Goal: Find specific page/section: Find specific page/section

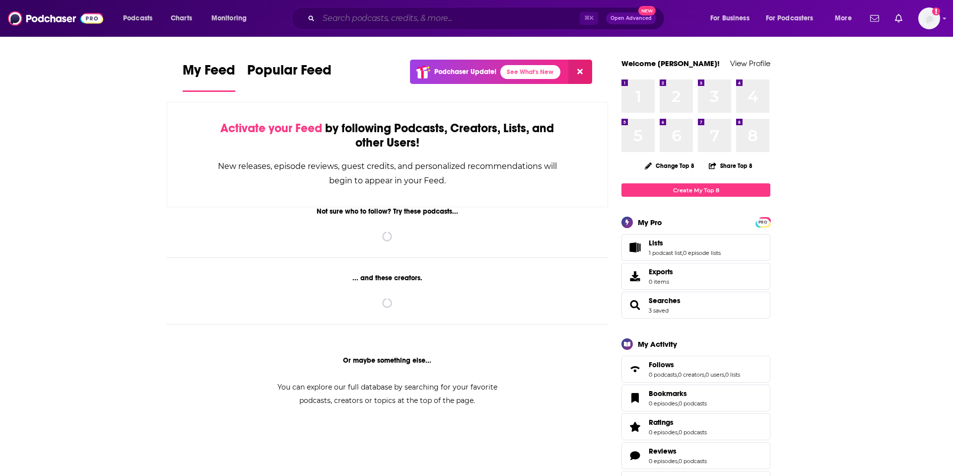
click at [359, 22] on input "Search podcasts, credits, & more..." at bounding box center [449, 18] width 261 height 16
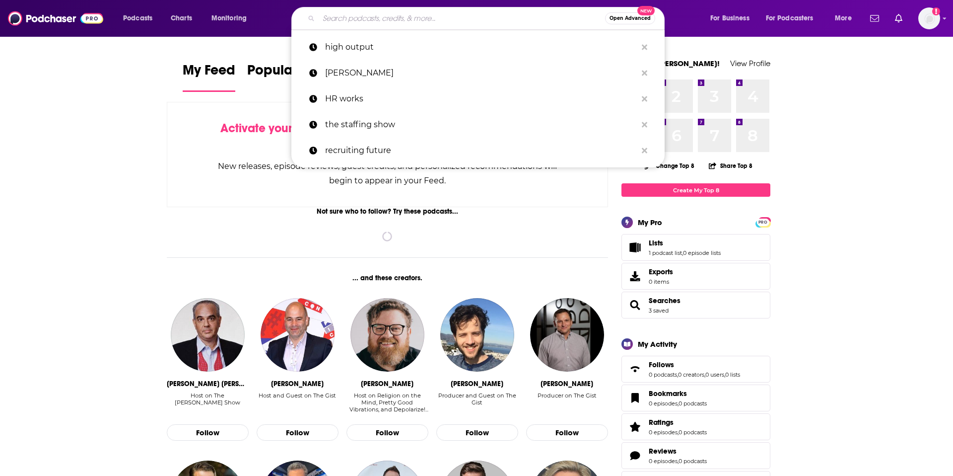
paste input "@CtrlAltPodcast"
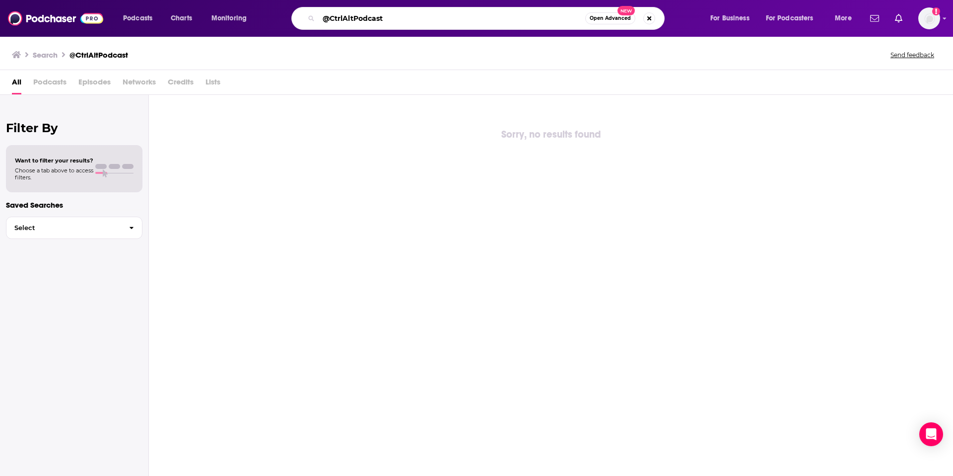
click at [329, 18] on input "@CtrlAltPodcast" at bounding box center [452, 18] width 267 height 16
drag, startPoint x: 377, startPoint y: 19, endPoint x: 348, endPoint y: 20, distance: 28.8
click at [348, 20] on input "CtrlAltPodcast" at bounding box center [452, 18] width 267 height 16
type input "CtrlAlt"
